Goal: Find specific page/section: Find specific page/section

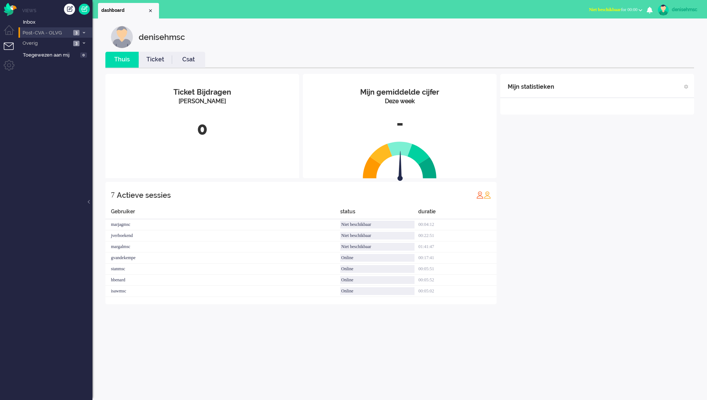
click at [76, 35] on span "3" at bounding box center [76, 33] width 6 height 6
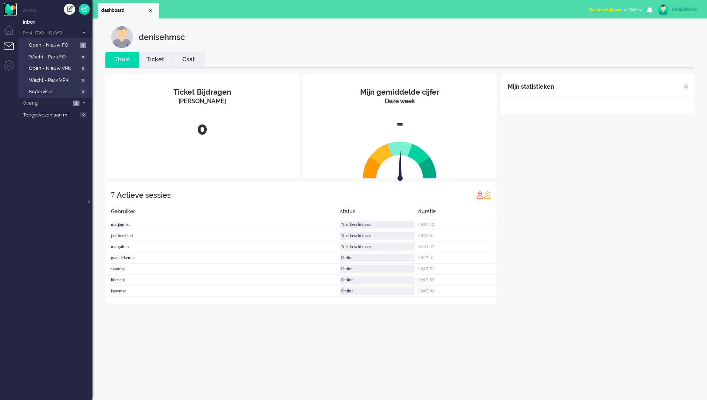
click at [15, 14] on img "Omnidesk" at bounding box center [10, 9] width 13 height 13
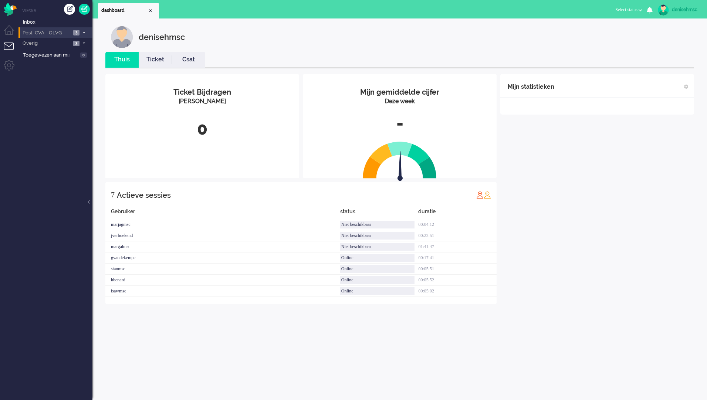
click at [82, 29] on li "Post-CVA - OLVG 3" at bounding box center [55, 32] width 74 height 11
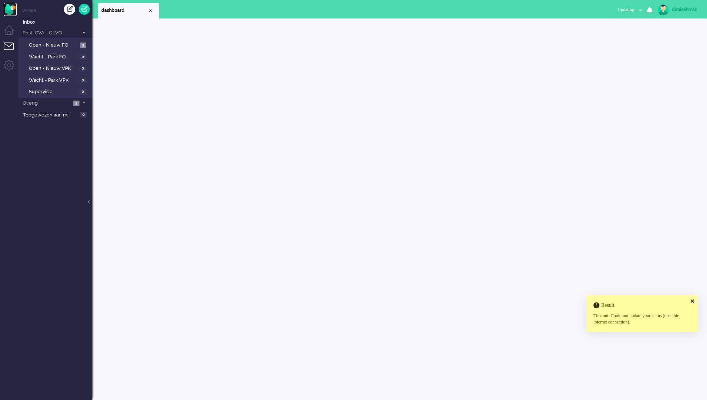
click at [11, 6] on img "Omnidesk" at bounding box center [10, 9] width 13 height 13
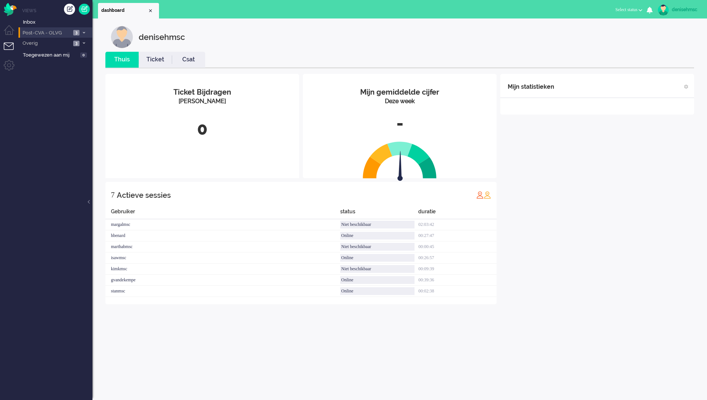
click at [66, 34] on span "Post-CVA - OLVG" at bounding box center [46, 33] width 50 height 7
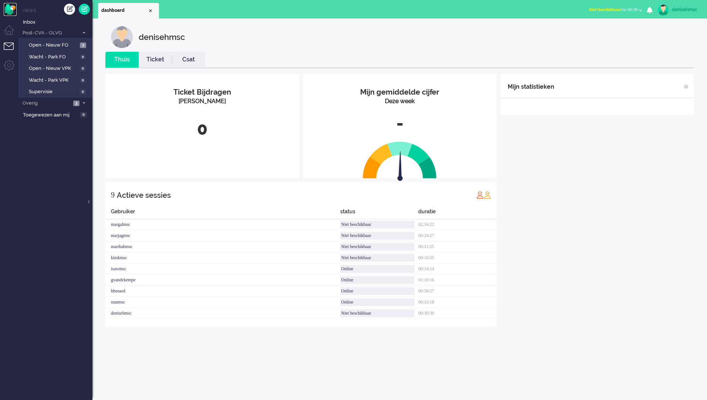
click at [6, 6] on img "Omnidesk" at bounding box center [10, 9] width 13 height 13
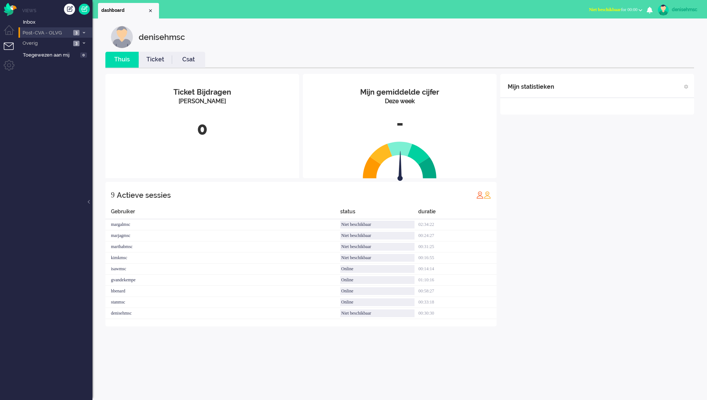
click at [74, 27] on li "Post-CVA - OLVG 3" at bounding box center [55, 32] width 74 height 11
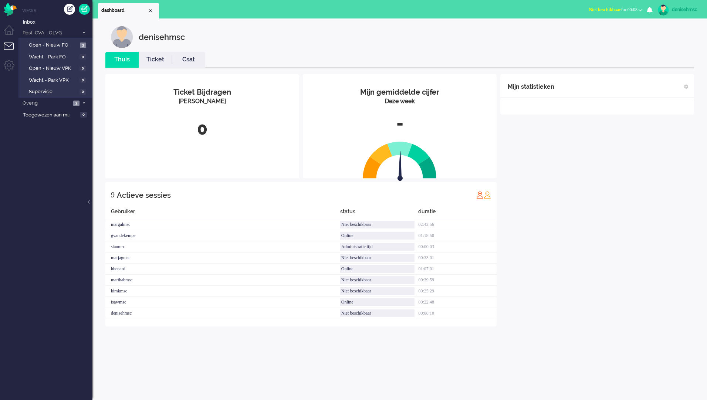
click at [688, 9] on div "denisehmsc" at bounding box center [686, 9] width 28 height 7
click at [688, 8] on div "denisehmsc" at bounding box center [686, 9] width 28 height 7
